Goal: Task Accomplishment & Management: Complete application form

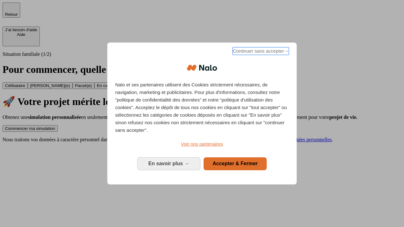
click at [260, 52] on span "Continuer sans accepter →" at bounding box center [261, 51] width 56 height 8
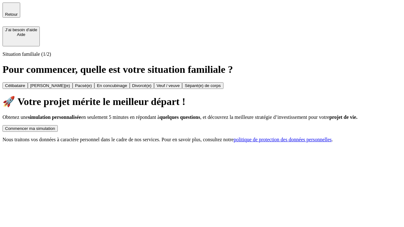
click at [55, 126] on div "Commencer ma simulation" at bounding box center [30, 128] width 50 height 5
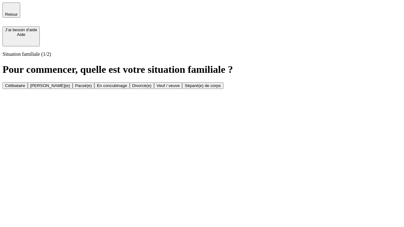
click at [180, 88] on div "Veuf / veuve" at bounding box center [168, 85] width 23 height 5
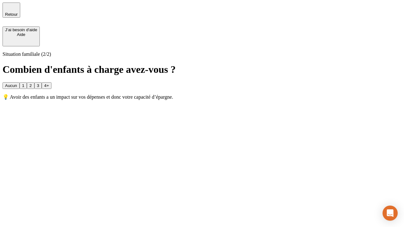
click at [17, 83] on div "Aucun" at bounding box center [11, 85] width 12 height 5
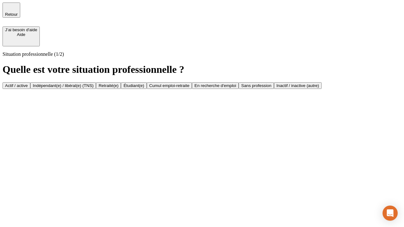
click at [118, 88] on div "Retraité(e)" at bounding box center [108, 85] width 20 height 5
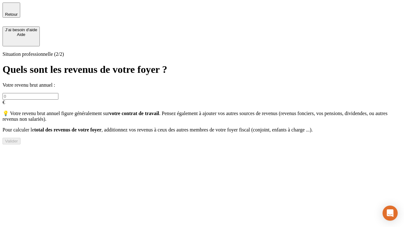
click at [58, 93] on input "text" at bounding box center [31, 96] width 56 height 7
type input "70 000"
click at [18, 144] on div "Valider" at bounding box center [11, 141] width 13 height 5
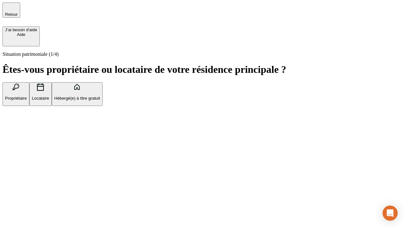
click at [49, 96] on p "Locataire" at bounding box center [40, 98] width 17 height 5
type input "1 000"
click at [49, 96] on p "Locataire" at bounding box center [40, 98] width 17 height 5
click at [18, 140] on div "Valider" at bounding box center [11, 137] width 13 height 5
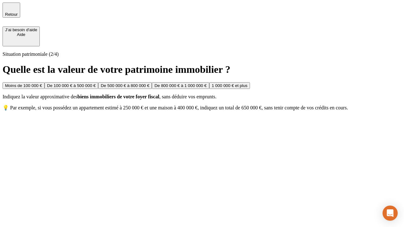
click at [149, 88] on div "De 500 000 € à 800 000 €" at bounding box center [125, 85] width 49 height 5
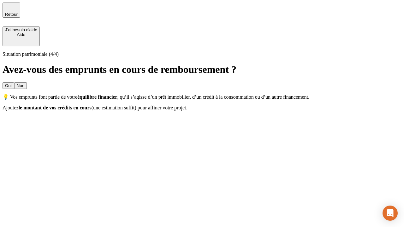
click at [12, 83] on div "Oui" at bounding box center [8, 85] width 7 height 5
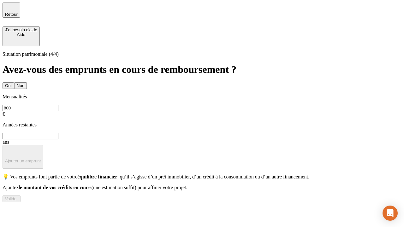
type input "800"
type input "6"
click at [41, 159] on p "Ajouter un emprunt" at bounding box center [23, 161] width 36 height 5
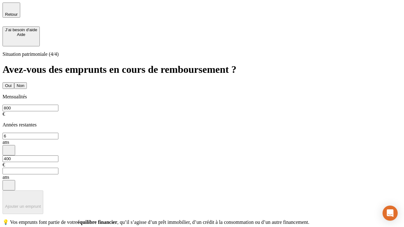
type input "400"
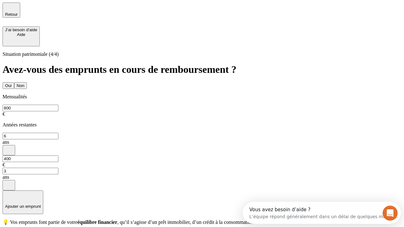
type input "3"
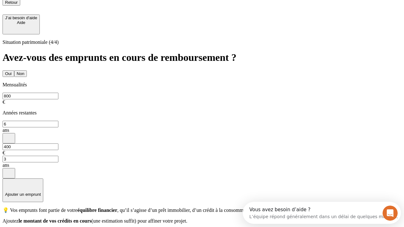
scroll to position [6, 0]
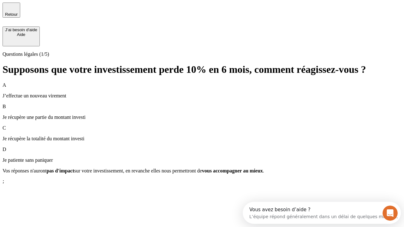
click at [202, 115] on p "Je récupère une partie du montant investi" at bounding box center [202, 118] width 399 height 6
click at [19, 185] on div "Suivant" at bounding box center [12, 182] width 14 height 5
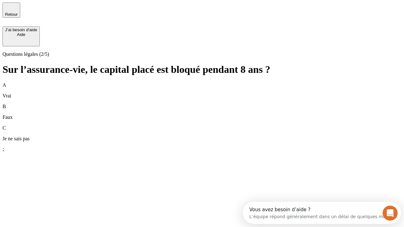
click at [202, 104] on div "B Faux" at bounding box center [202, 112] width 399 height 16
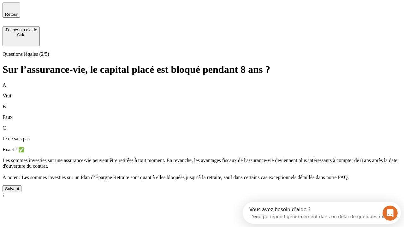
click at [19, 191] on div "Suivant" at bounding box center [12, 188] width 14 height 5
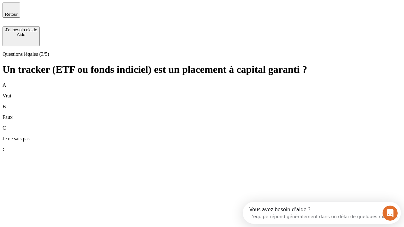
click at [202, 104] on div "B Faux" at bounding box center [202, 112] width 399 height 16
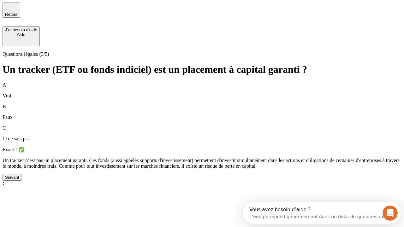
click at [19, 180] on div "Suivant" at bounding box center [12, 177] width 14 height 5
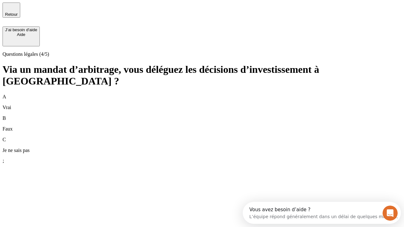
click at [202, 94] on div "A Vrai" at bounding box center [202, 102] width 399 height 16
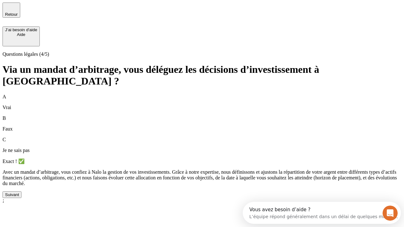
click at [19, 197] on div "Suivant" at bounding box center [12, 194] width 14 height 5
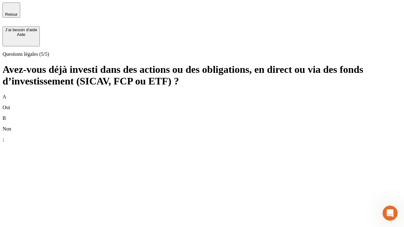
click at [202, 115] on div "B Non" at bounding box center [202, 123] width 399 height 16
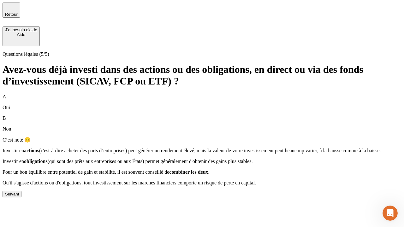
click at [19, 197] on div "Suivant" at bounding box center [12, 194] width 14 height 5
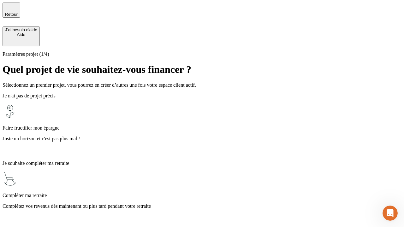
click at [202, 136] on p "Juste un horizon et c'est pas plus mal !" at bounding box center [202, 139] width 399 height 6
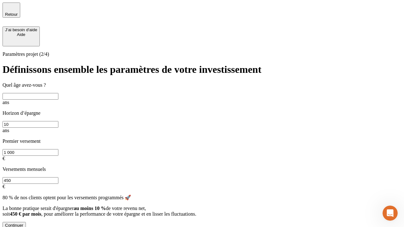
click at [58, 96] on input "text" at bounding box center [31, 96] width 56 height 7
type input "35"
click at [58, 121] on input "10" at bounding box center [31, 124] width 56 height 7
click at [58, 149] on input "1 000" at bounding box center [31, 152] width 56 height 7
type input "500"
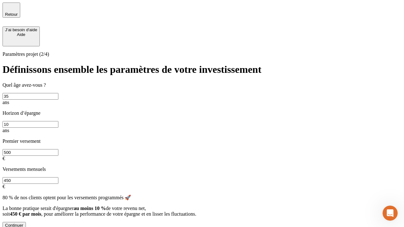
click at [58, 177] on input "450" at bounding box center [31, 180] width 56 height 7
type input "640"
click at [23, 223] on div "Continuer" at bounding box center [14, 225] width 18 height 5
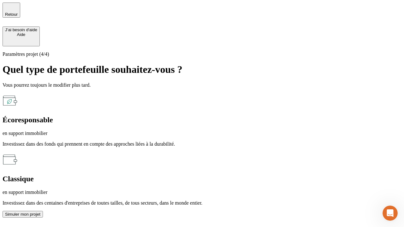
click at [133, 131] on p "en support immobilier" at bounding box center [202, 134] width 399 height 6
click at [40, 212] on div "Simuler mon projet" at bounding box center [22, 214] width 35 height 5
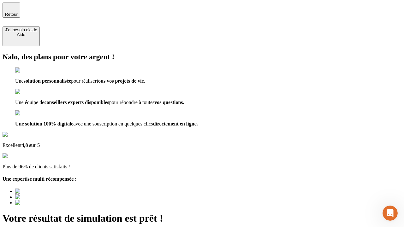
type input "[EMAIL_ADDRESS][DOMAIN_NAME]"
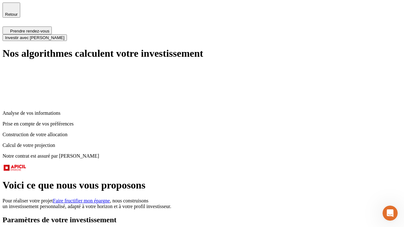
scroll to position [3, 0]
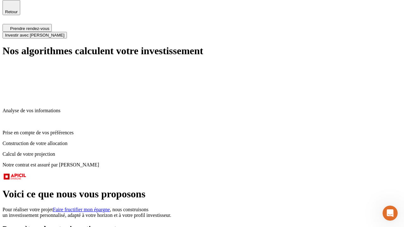
click at [64, 33] on span "Investir avec [PERSON_NAME]" at bounding box center [34, 35] width 59 height 5
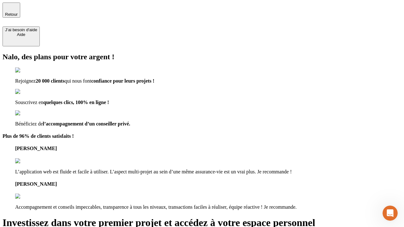
type input "[EMAIL_ADDRESS][DOMAIN_NAME]"
